Goal: Task Accomplishment & Management: Complete application form

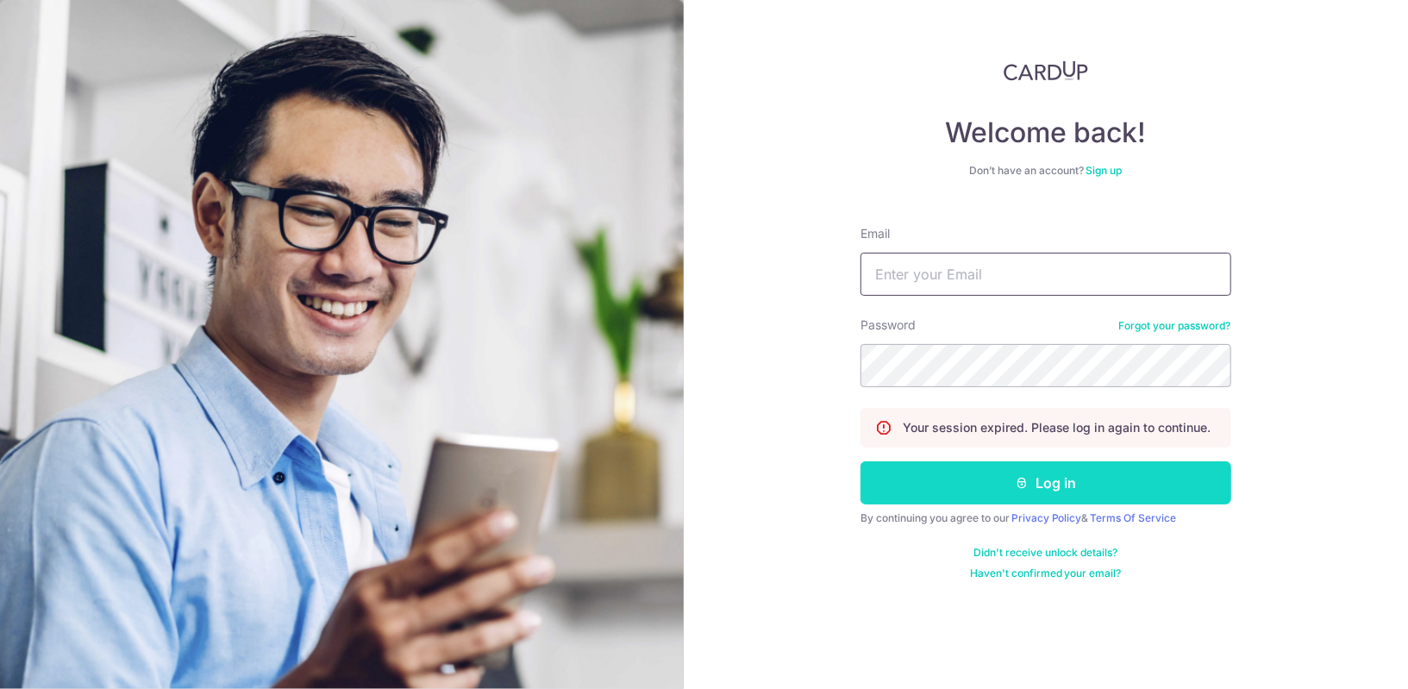
type input "[EMAIL_ADDRESS][DOMAIN_NAME]"
click at [1006, 471] on button "Log in" at bounding box center [1046, 482] width 371 height 43
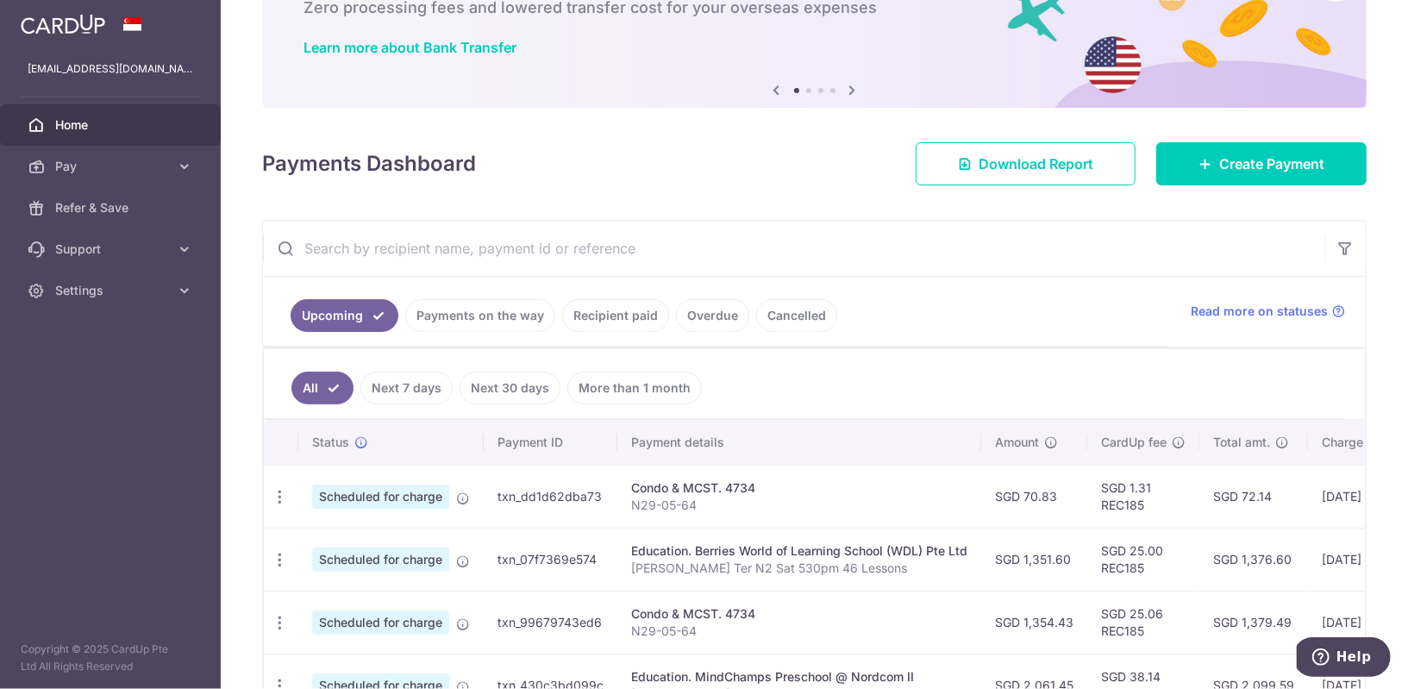
scroll to position [147, 0]
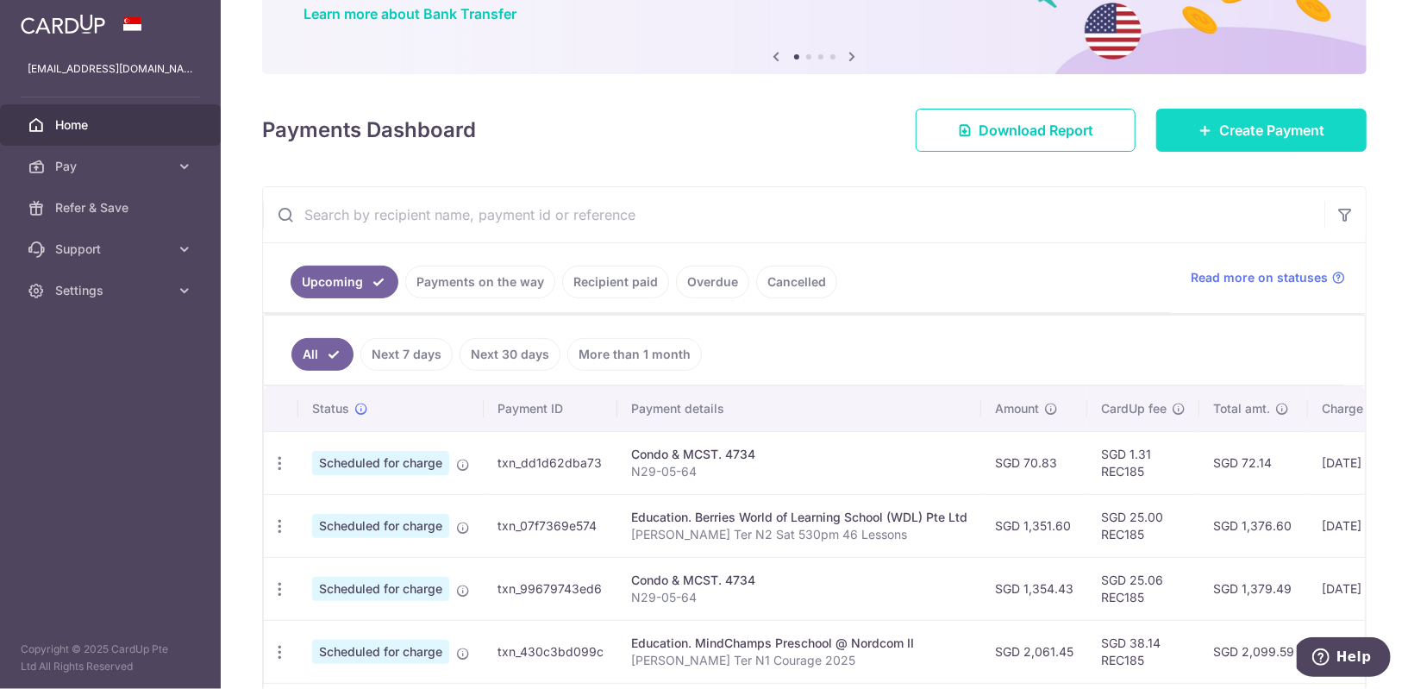
click at [1238, 137] on span "Create Payment" at bounding box center [1271, 130] width 105 height 21
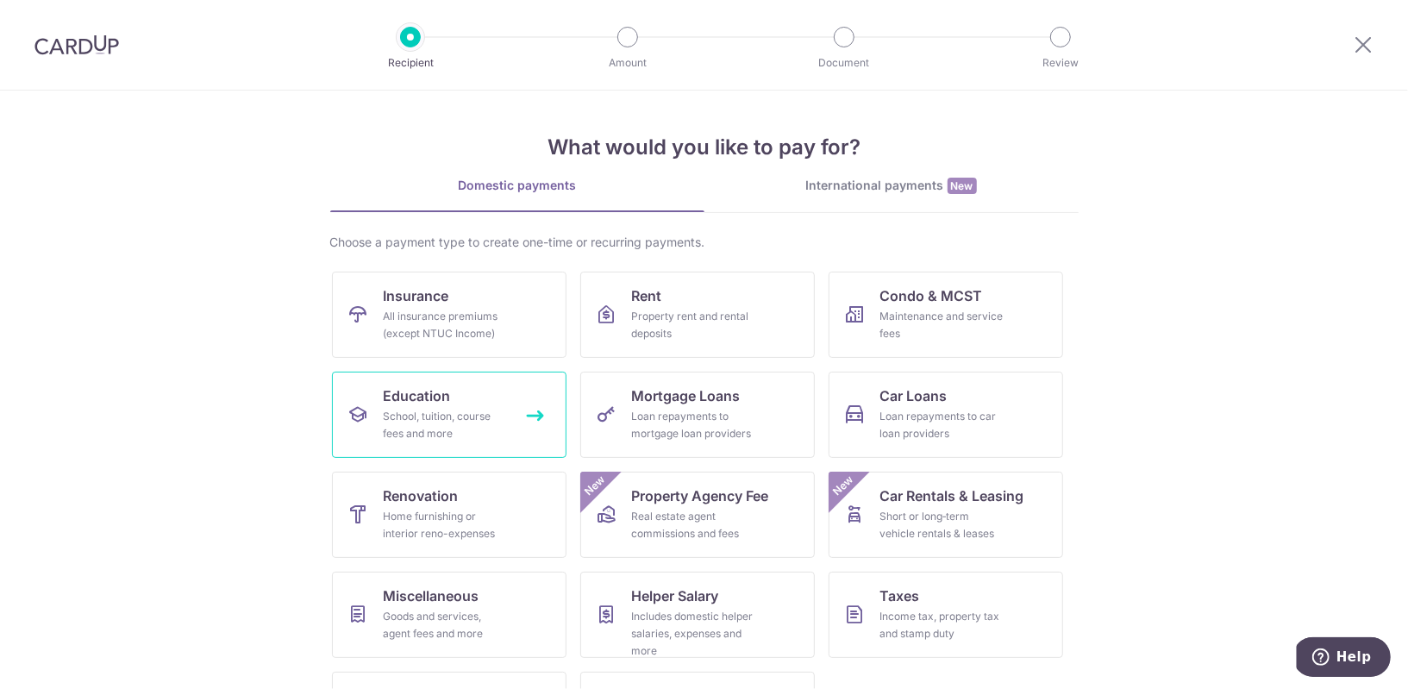
click at [442, 428] on div "School, tuition, course fees and more" at bounding box center [446, 425] width 124 height 34
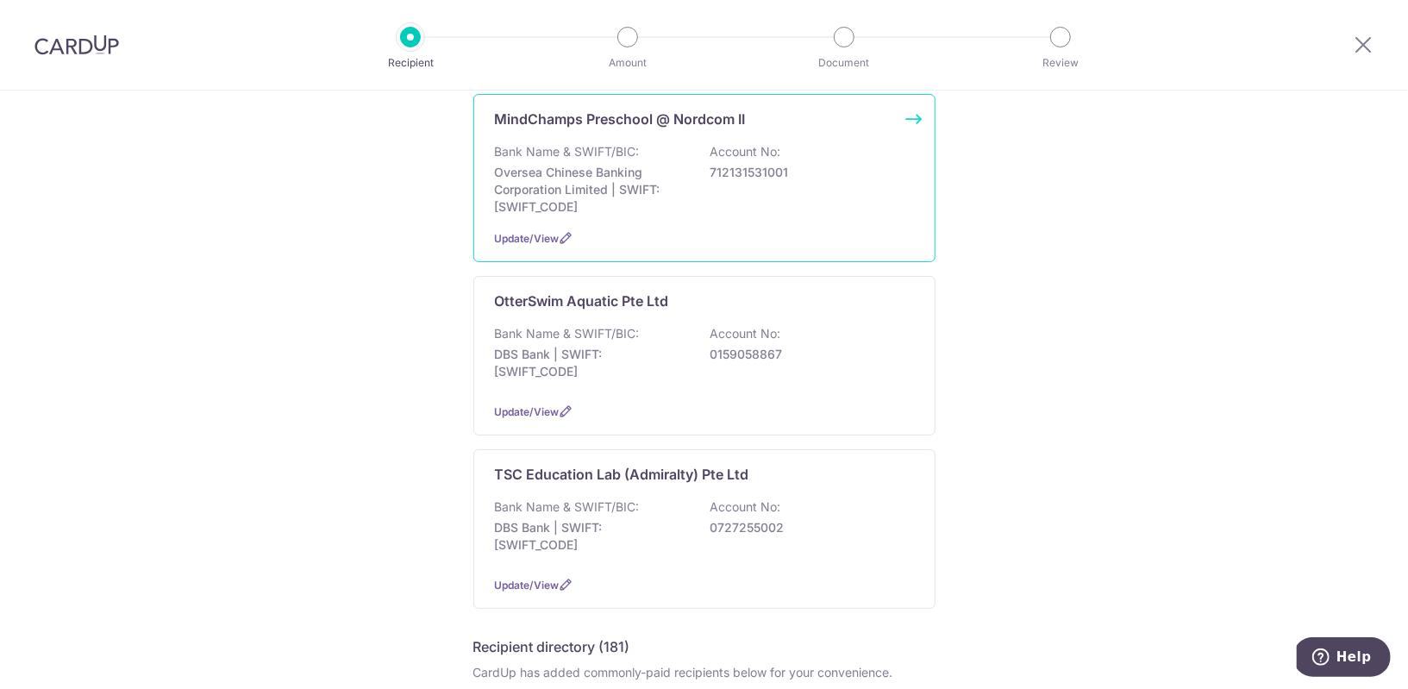
scroll to position [653, 0]
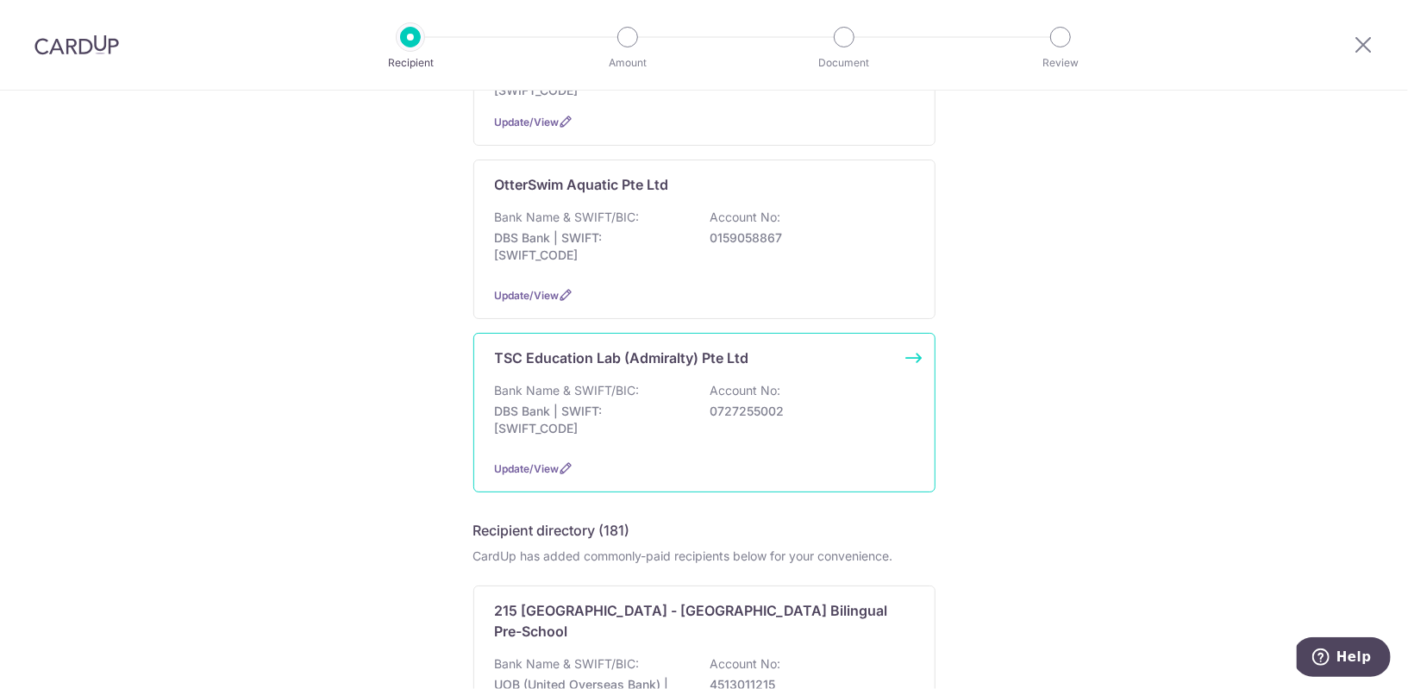
click at [609, 411] on p "DBS Bank | SWIFT: DBSSSGSGXXX" at bounding box center [591, 420] width 193 height 34
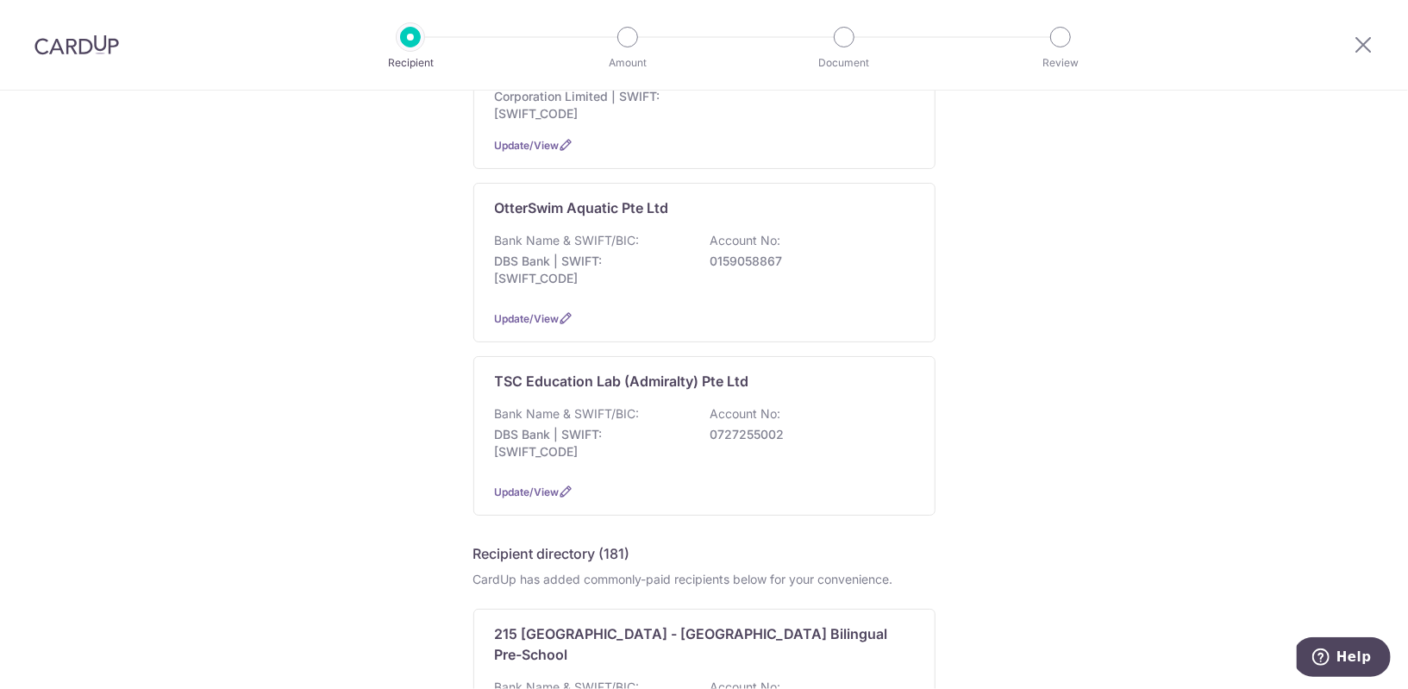
scroll to position [631, 0]
click at [685, 404] on div "Bank Name & SWIFT/BIC: DBS Bank | SWIFT: DBSSSGSGXXX Account No: 0727255002" at bounding box center [704, 436] width 419 height 64
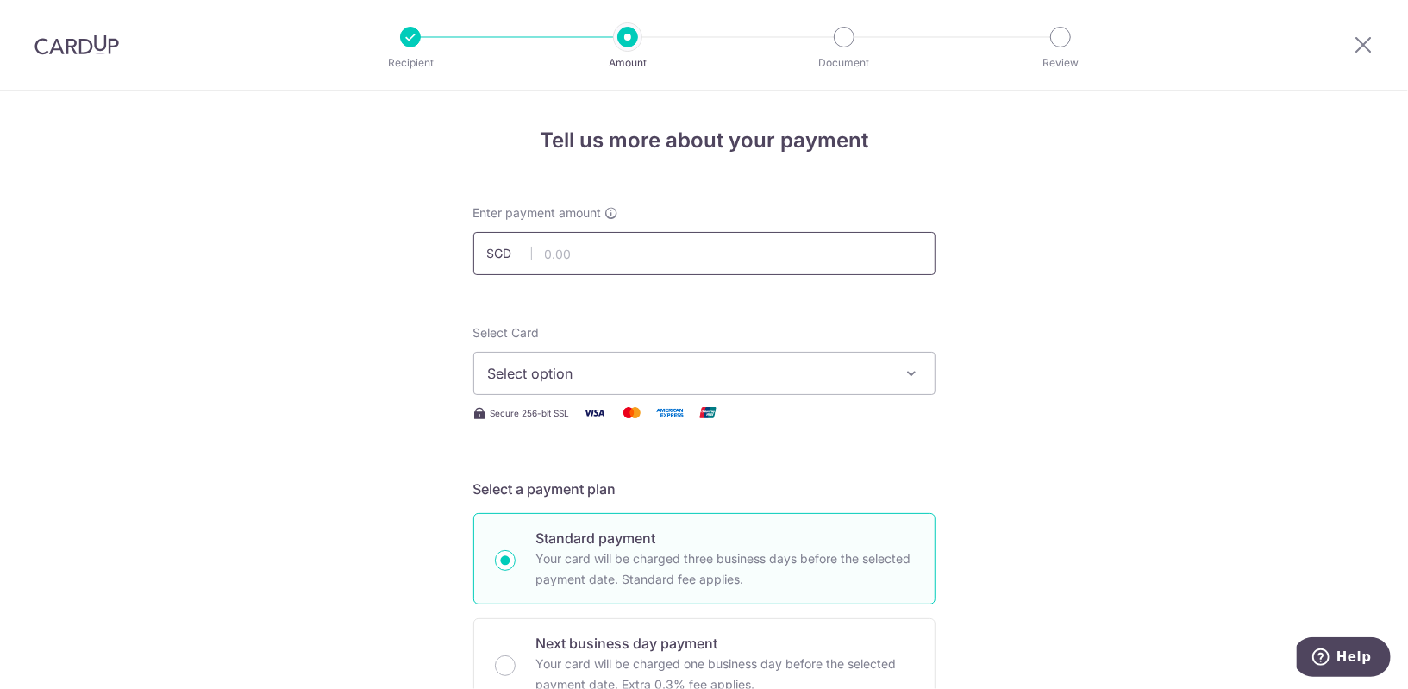
click at [624, 240] on input "text" at bounding box center [704, 253] width 462 height 43
type input "210.00"
click at [768, 375] on span "Select option" at bounding box center [689, 373] width 402 height 21
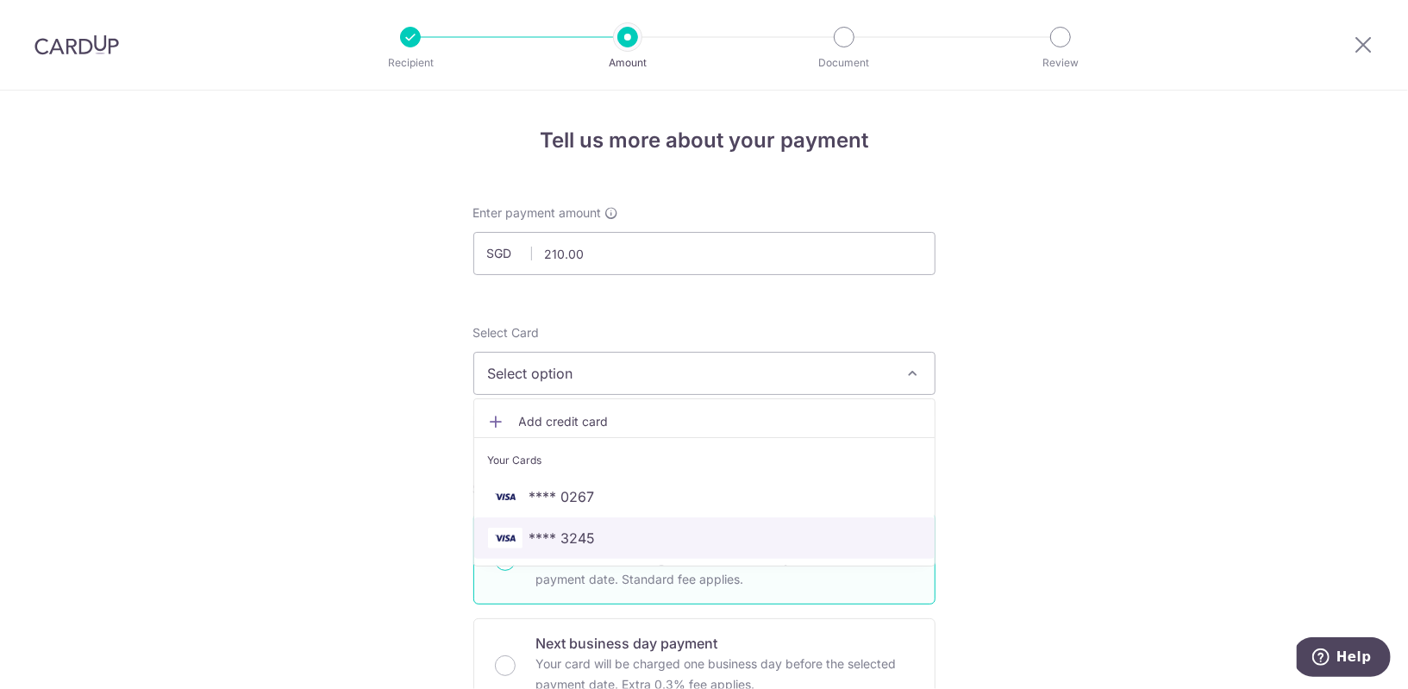
click at [646, 532] on span "**** 3245" at bounding box center [704, 538] width 433 height 21
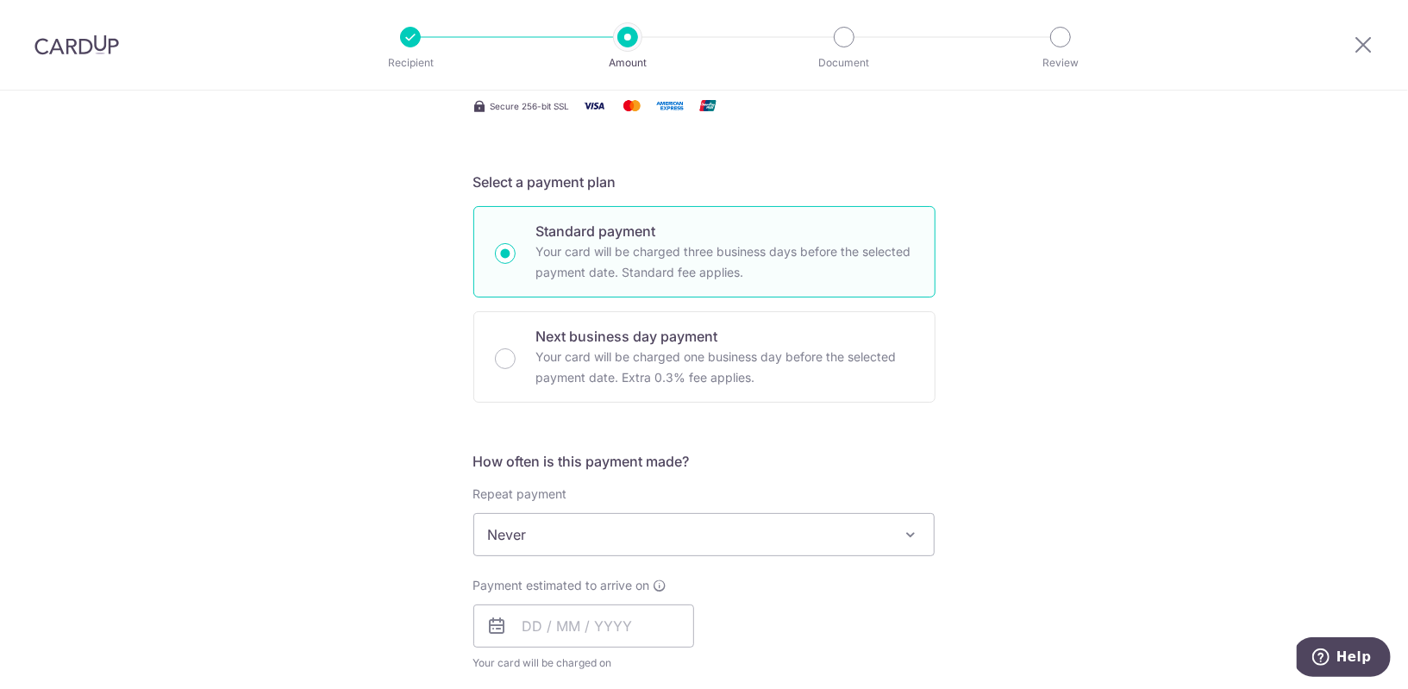
scroll to position [355, 0]
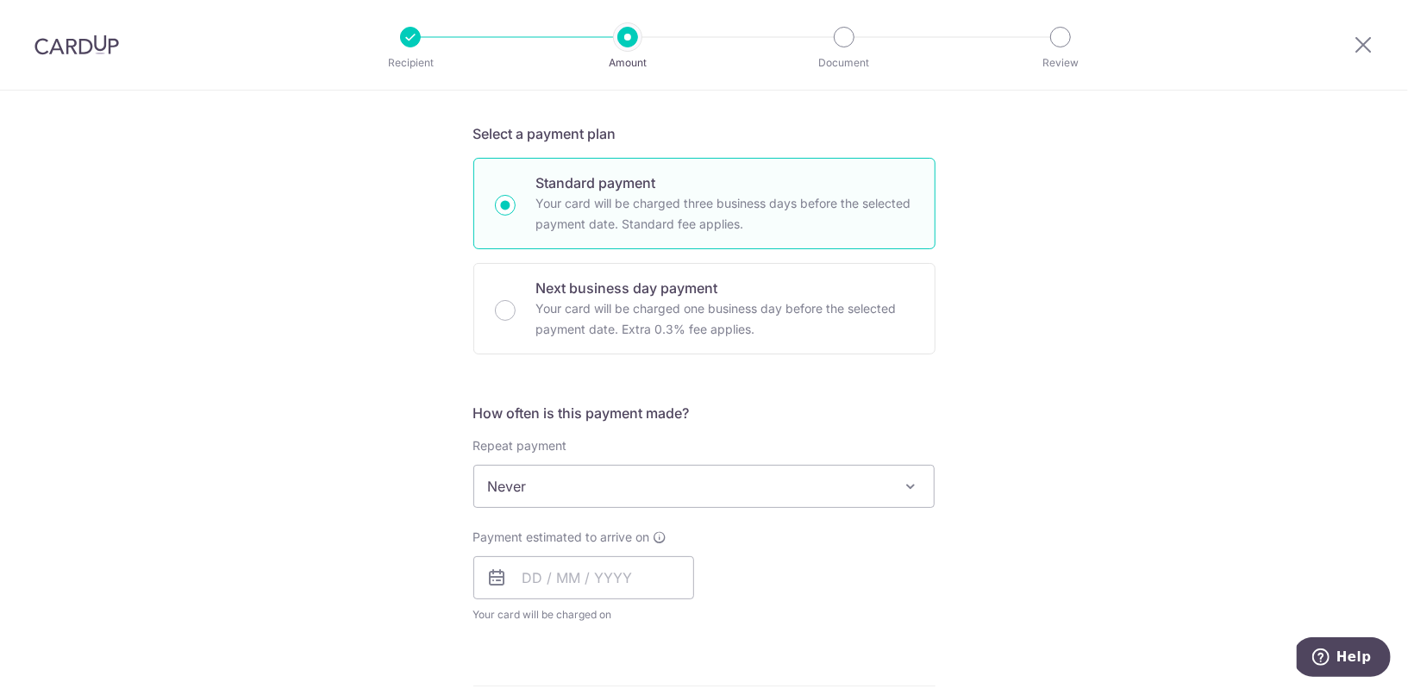
click at [664, 478] on span "Never" at bounding box center [704, 486] width 461 height 41
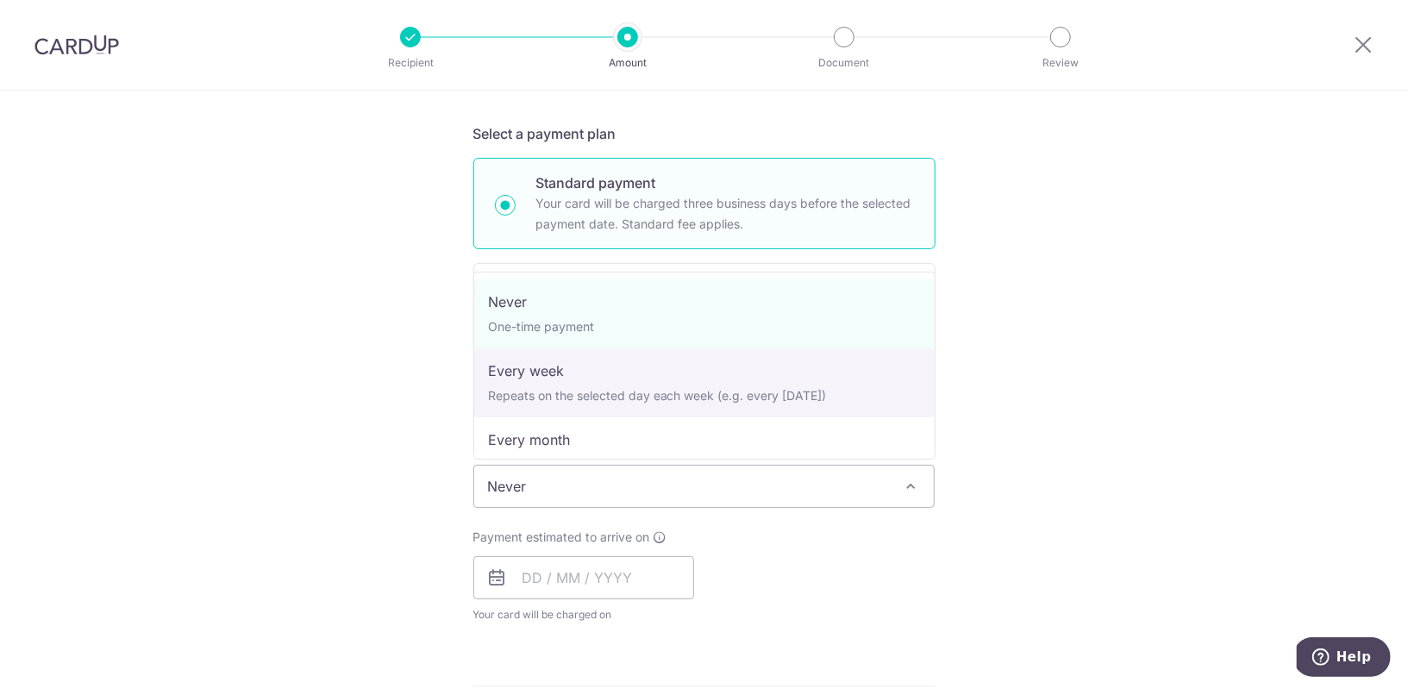
select select "2"
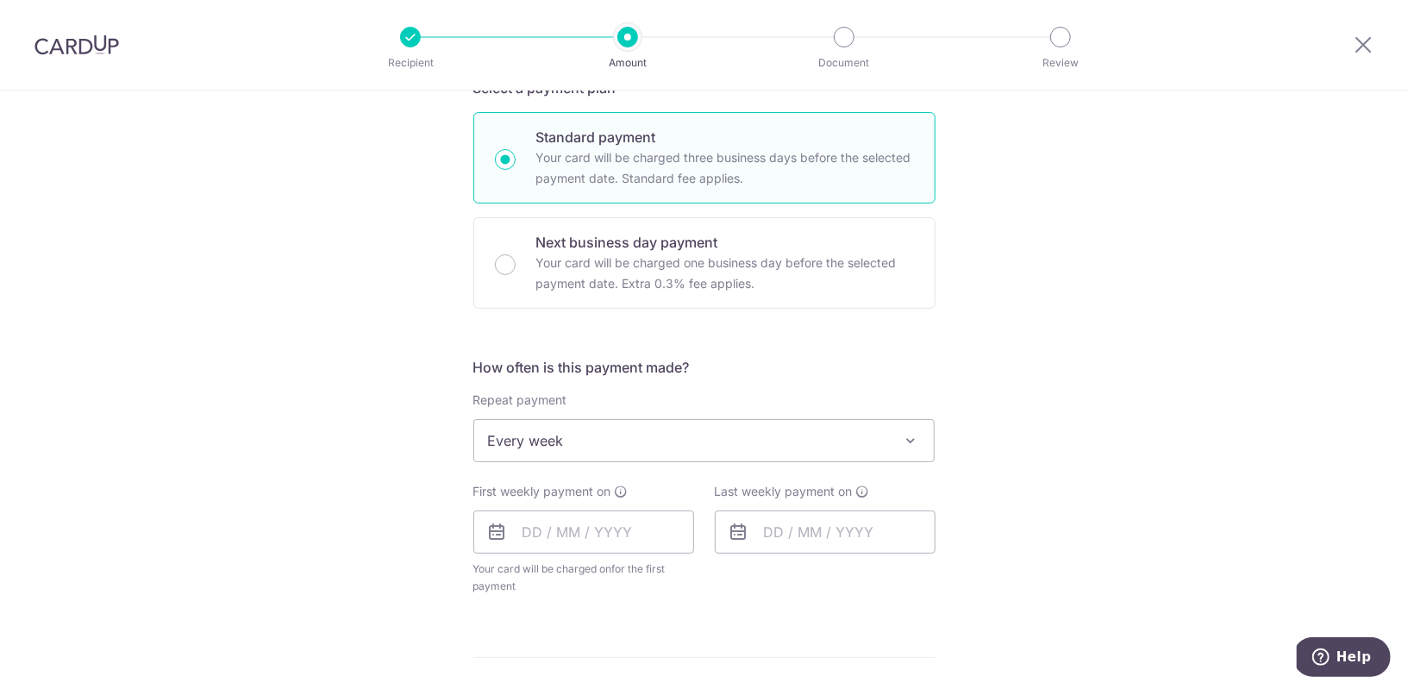
scroll to position [477, 0]
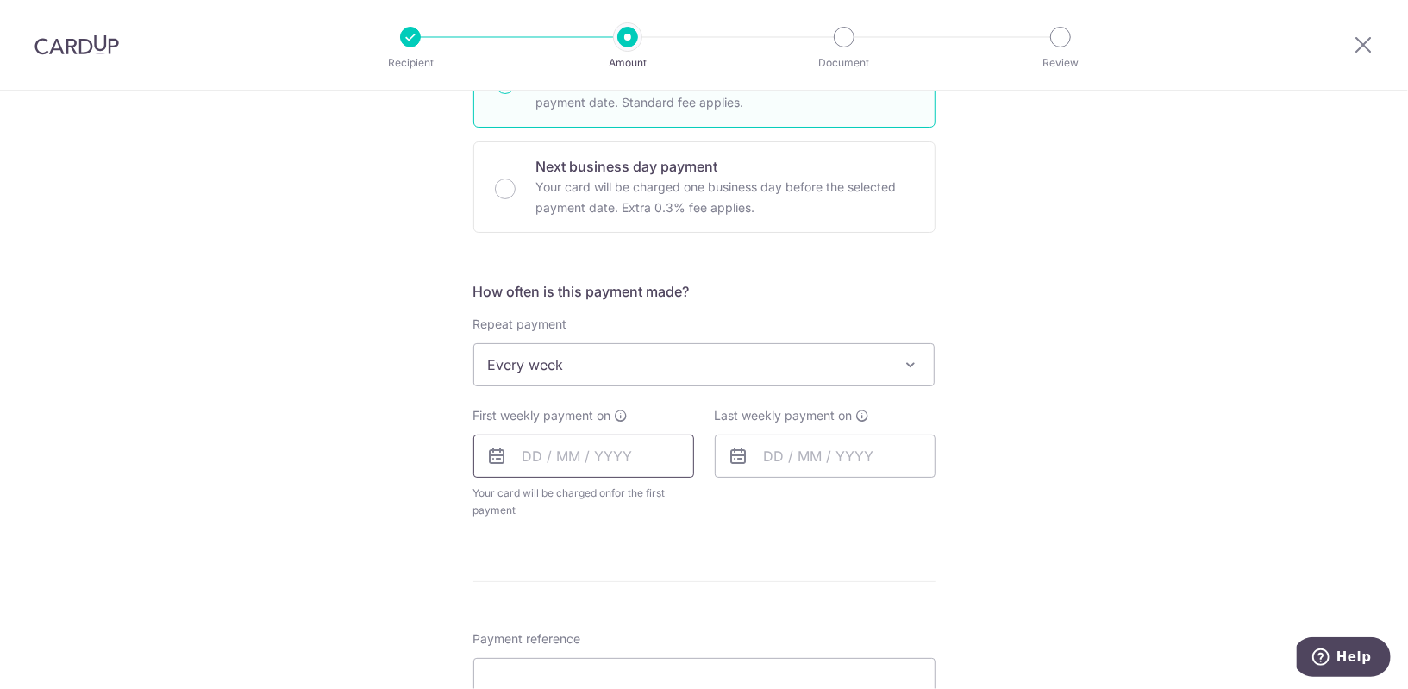
click at [608, 438] on input "text" at bounding box center [583, 456] width 221 height 43
click at [611, 645] on link "15" at bounding box center [613, 648] width 28 height 28
type input "15/10/2025"
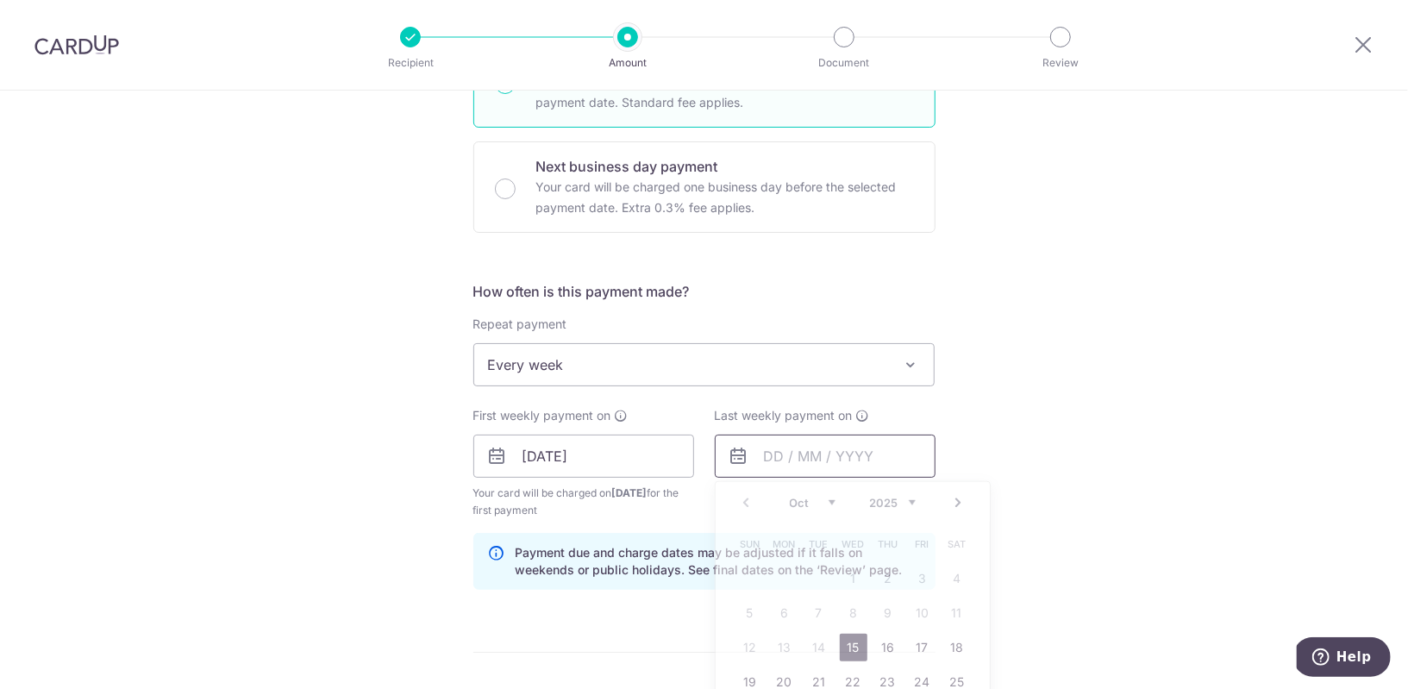
click at [789, 441] on input "text" at bounding box center [825, 456] width 221 height 43
click at [851, 674] on link "22" at bounding box center [854, 682] width 28 height 28
type input "22/10/2025"
click at [1026, 452] on div "Tell us more about your payment Enter payment amount SGD 210.00 210.00 Select C…" at bounding box center [704, 438] width 1408 height 1648
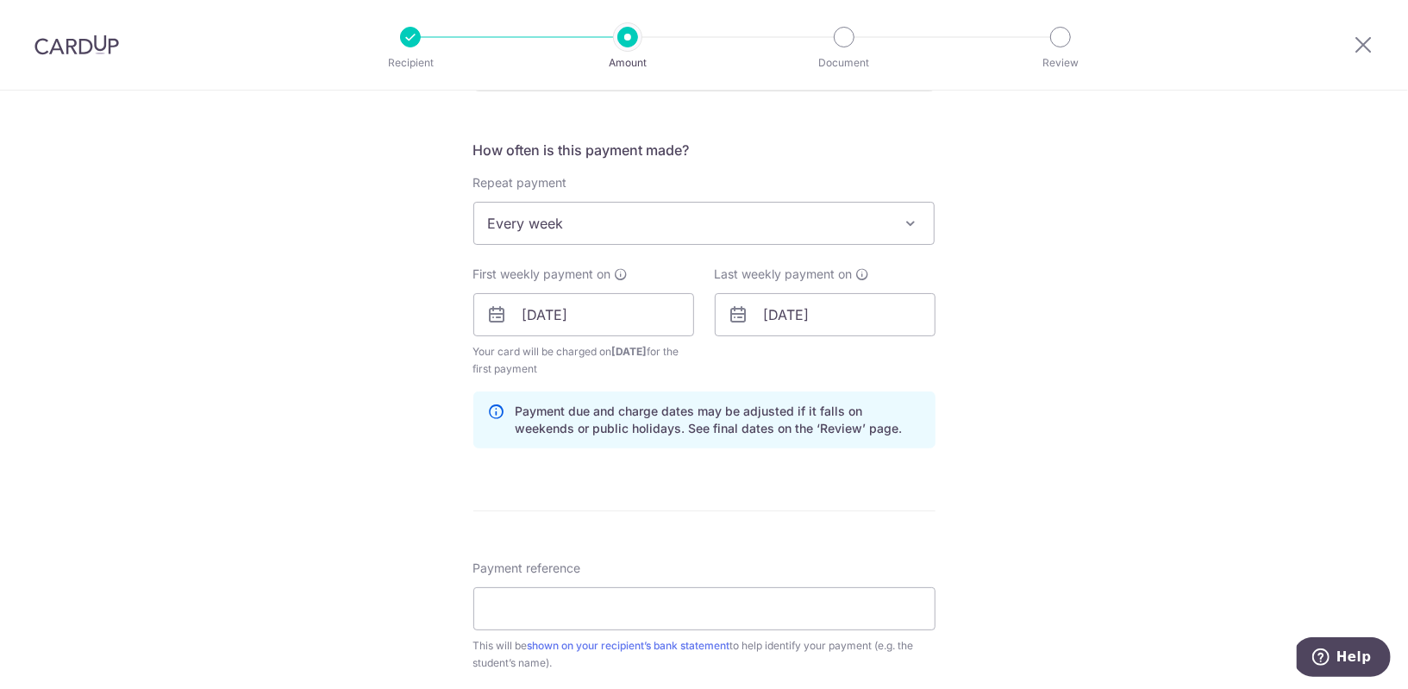
scroll to position [641, 0]
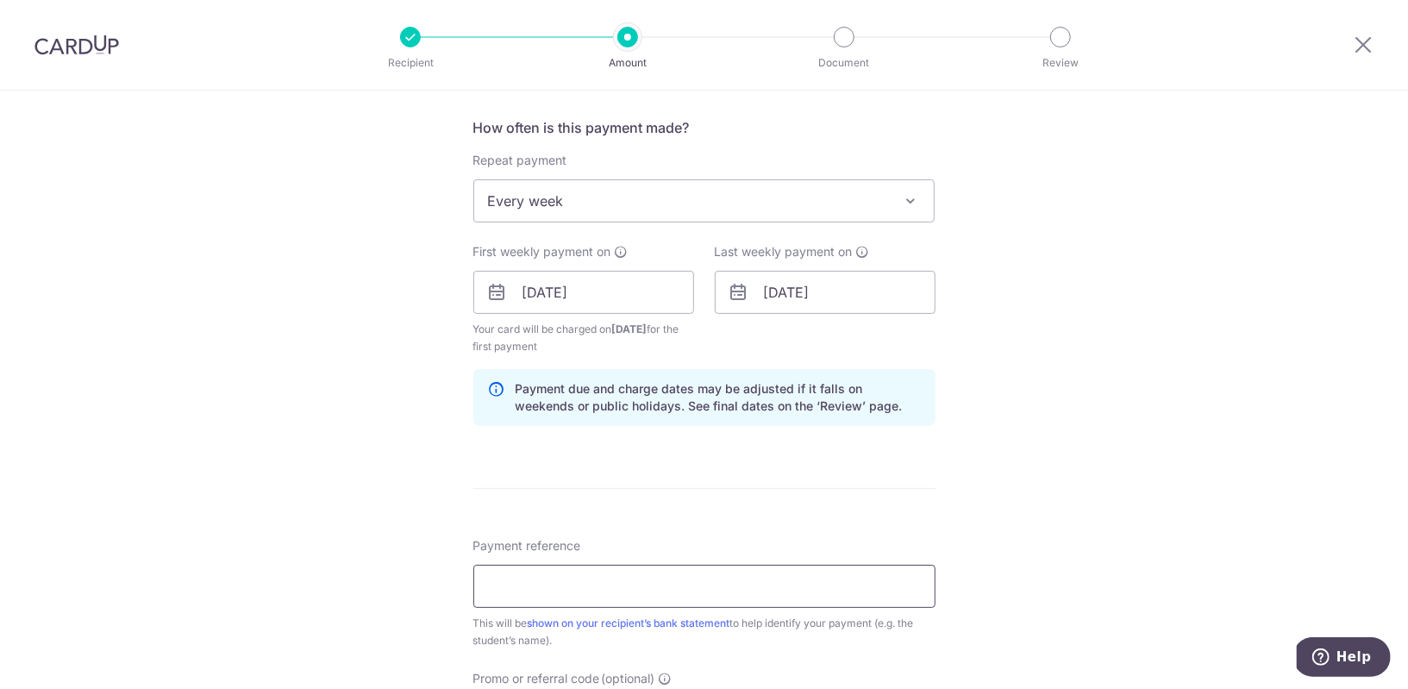
click at [767, 583] on input "Payment reference" at bounding box center [704, 586] width 462 height 43
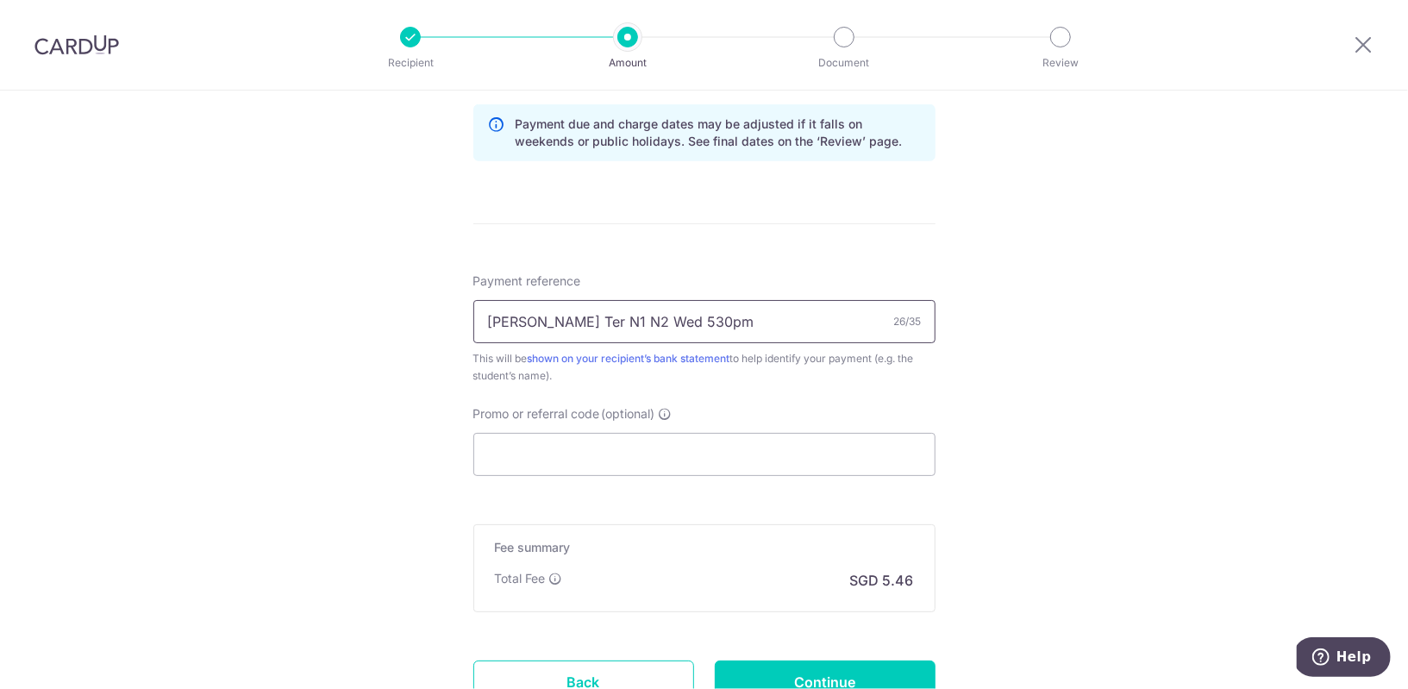
scroll to position [912, 0]
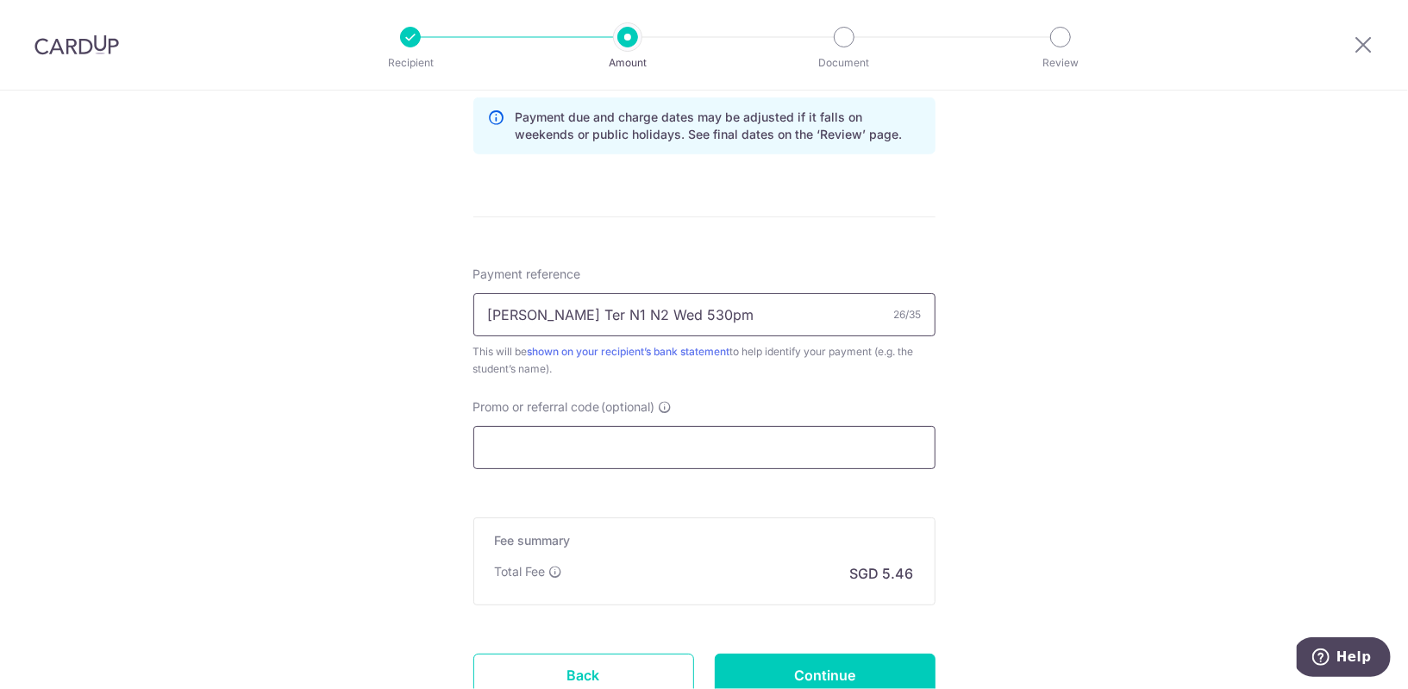
type input "Keller Ter N1 N2 Wed 530pm"
click at [659, 448] on input "Promo or referral code (optional)" at bounding box center [704, 447] width 462 height 43
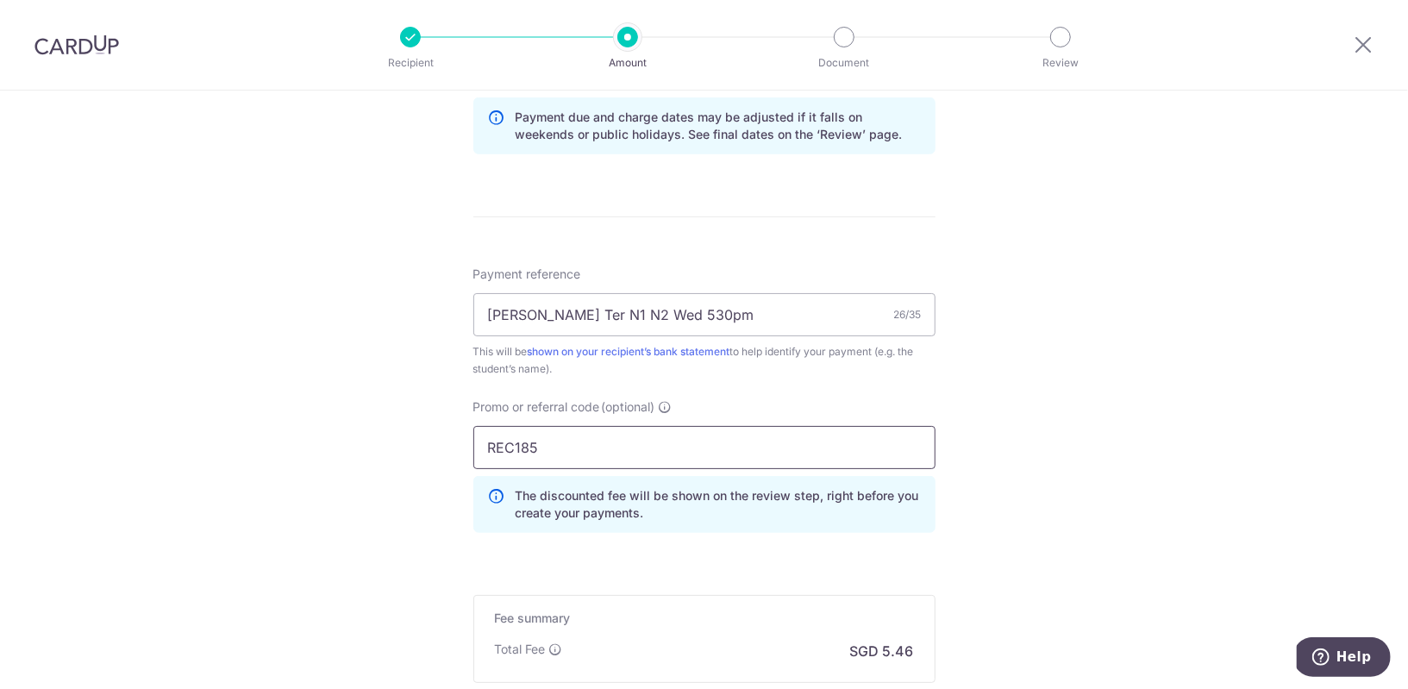
scroll to position [1121, 0]
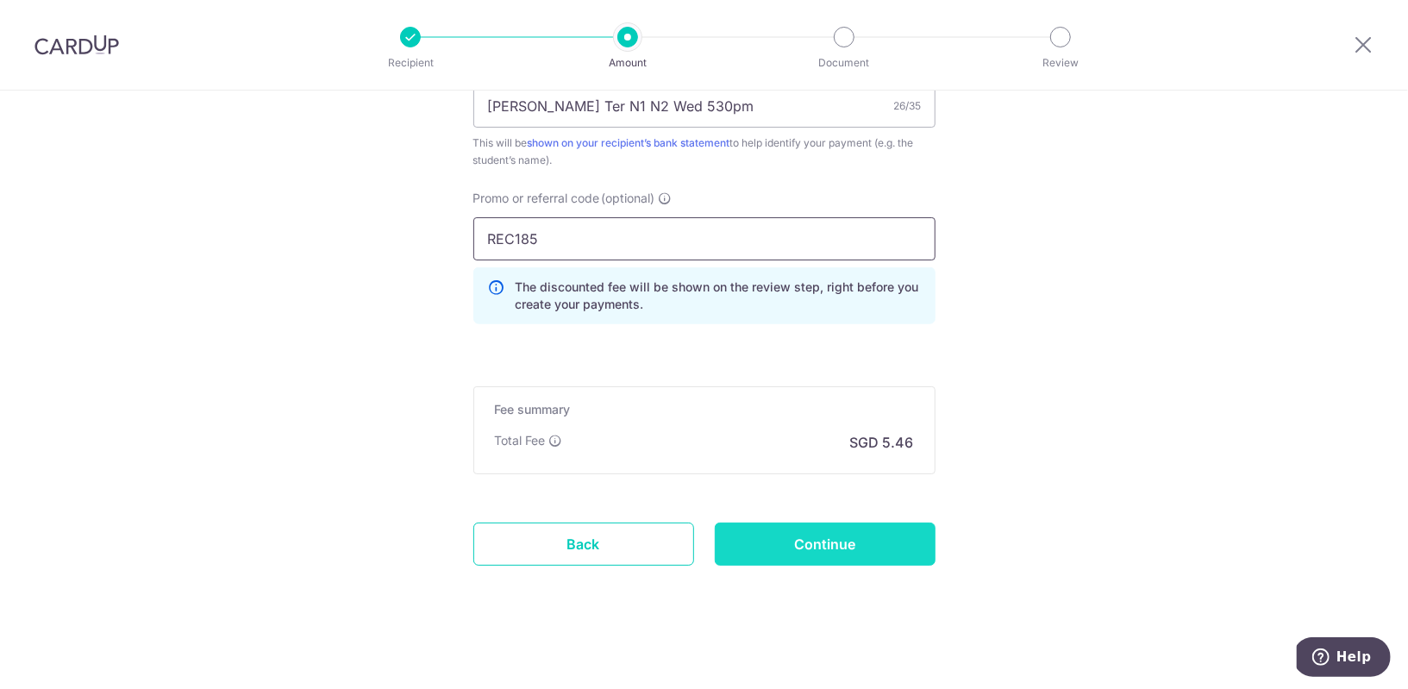
type input "REC185"
click at [824, 542] on input "Continue" at bounding box center [825, 544] width 221 height 43
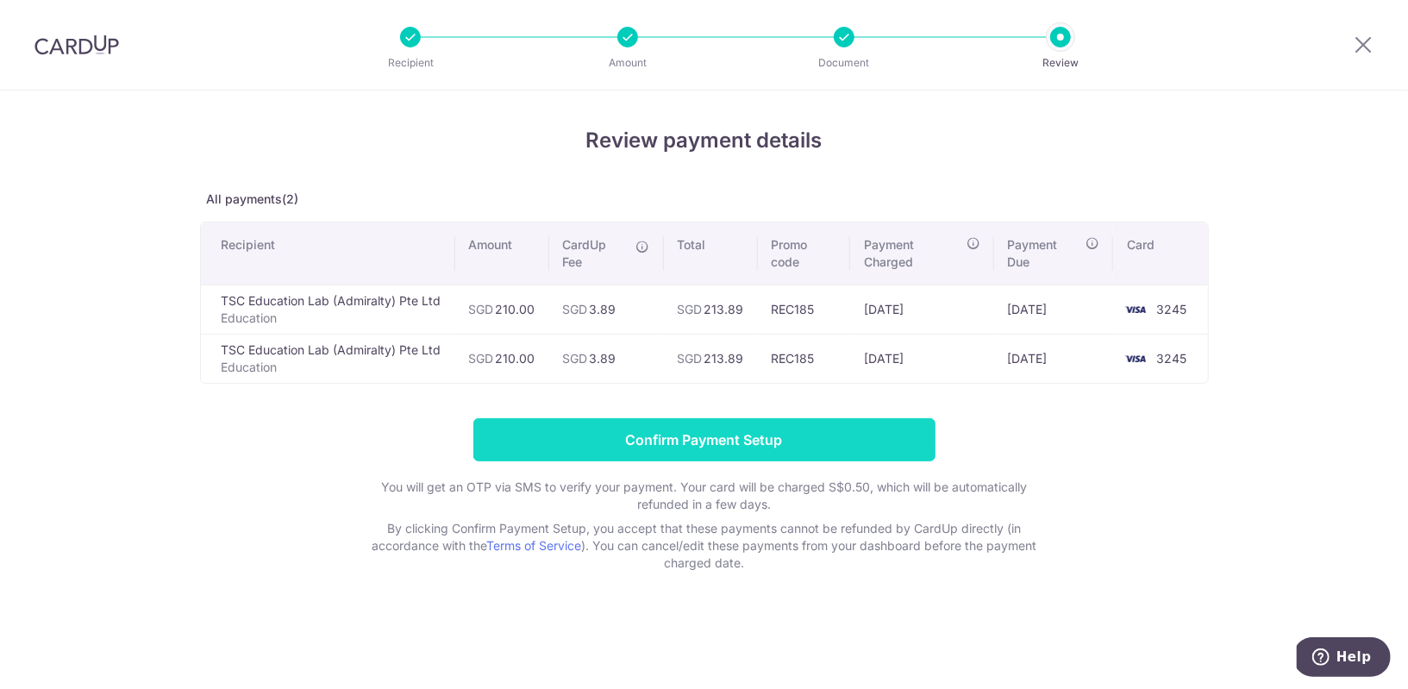
click at [664, 433] on input "Confirm Payment Setup" at bounding box center [704, 439] width 462 height 43
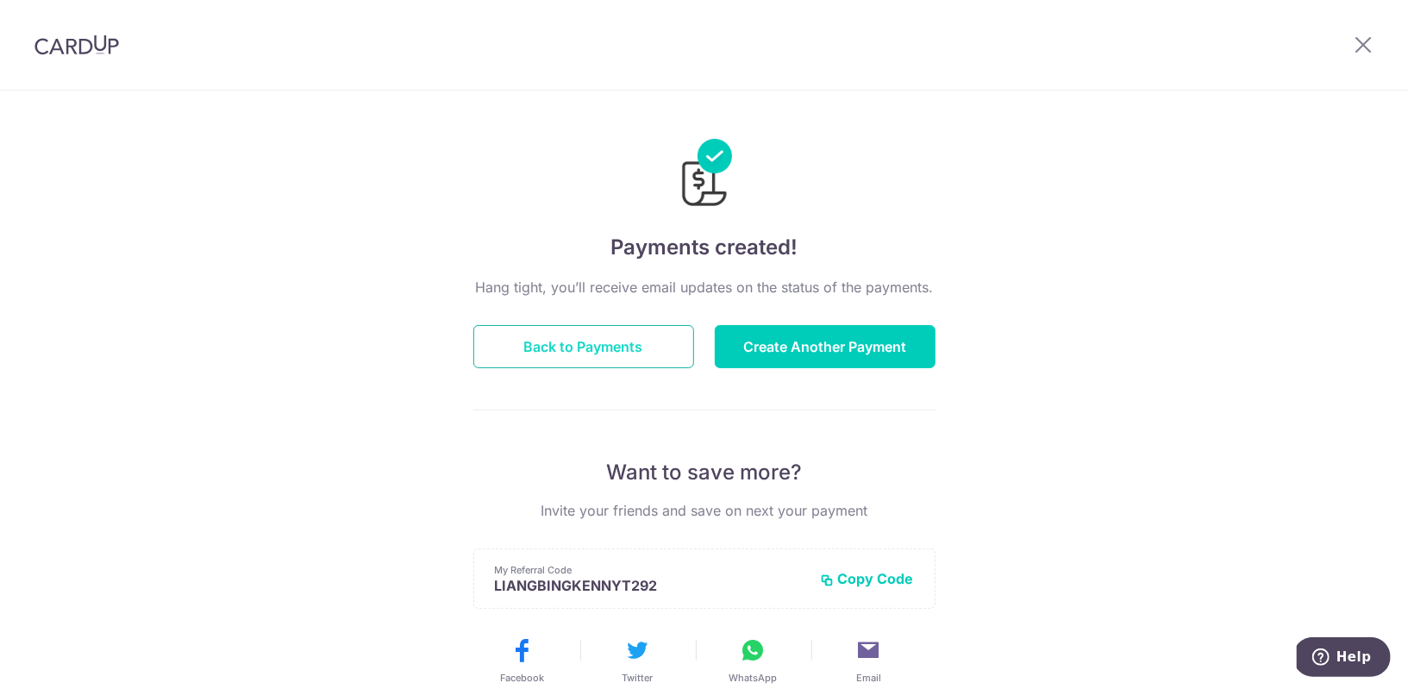
click at [640, 335] on button "Back to Payments" at bounding box center [583, 346] width 221 height 43
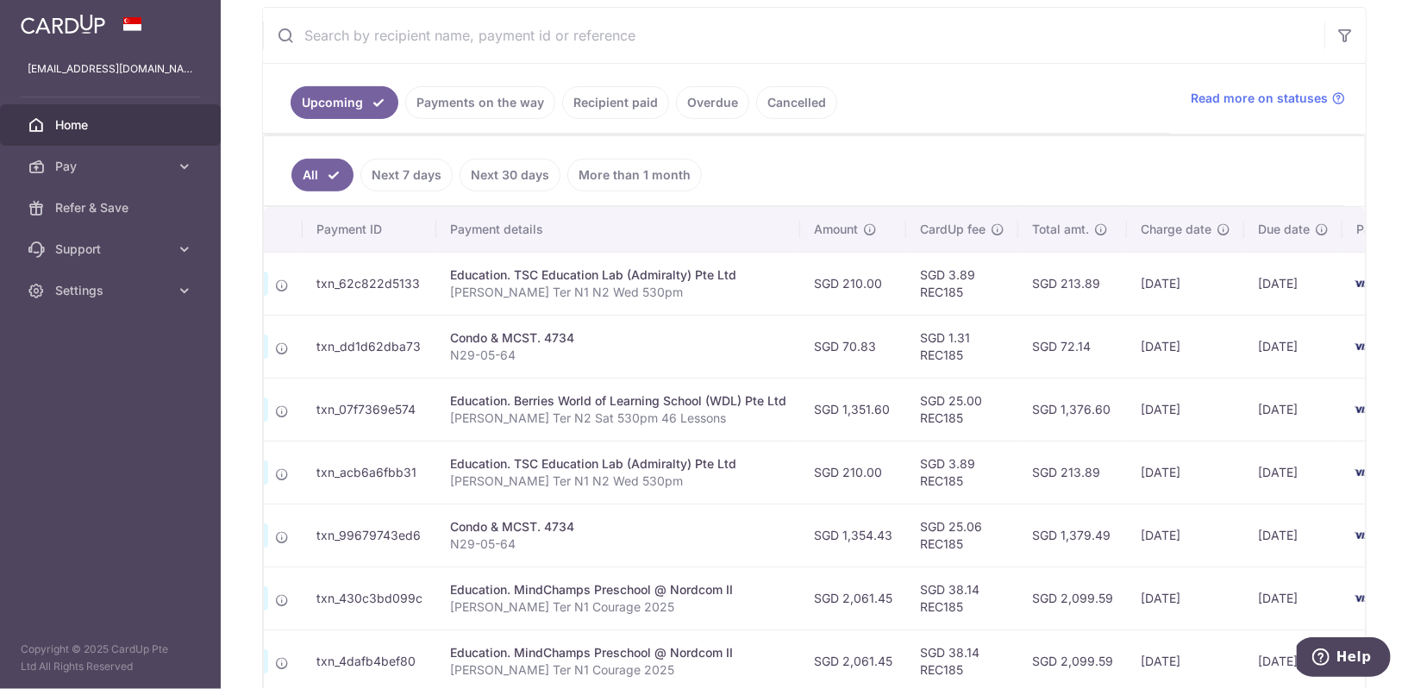
scroll to position [0, 280]
